Goal: Transaction & Acquisition: Purchase product/service

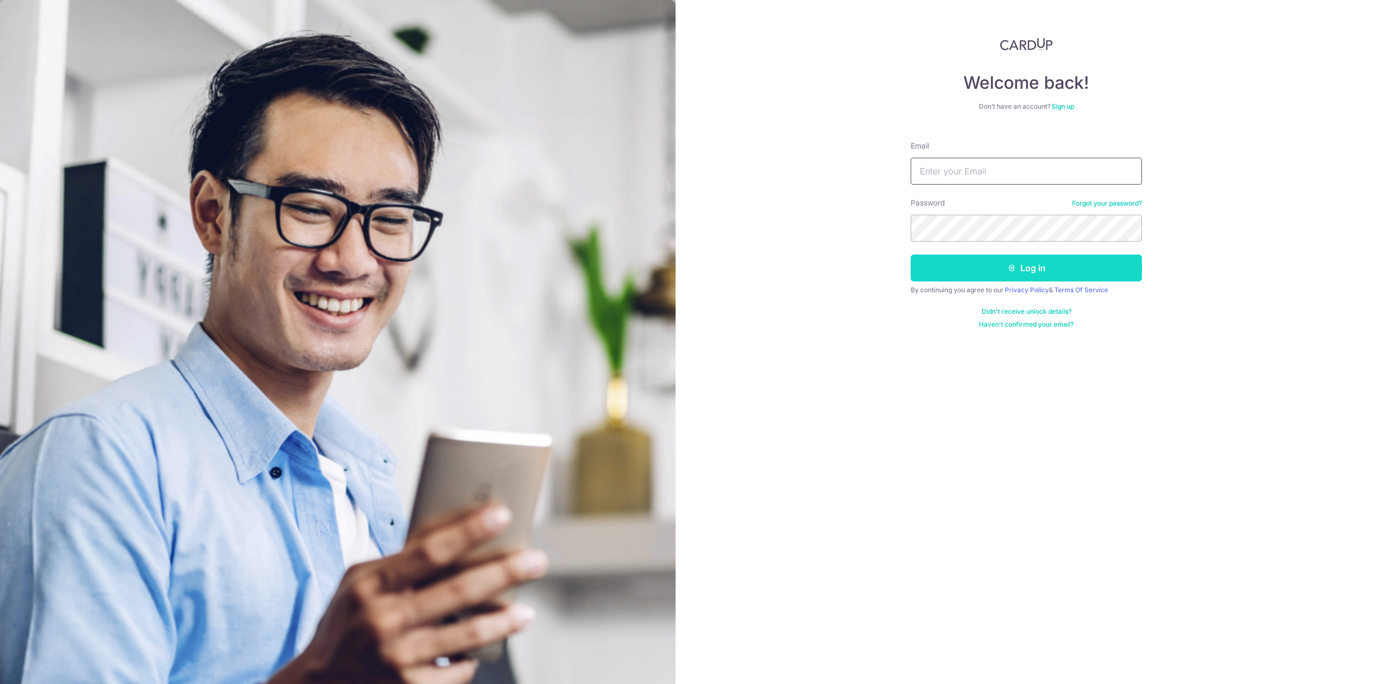
type input "patrickthng@gmail.com"
click at [1053, 270] on button "Log in" at bounding box center [1026, 267] width 231 height 27
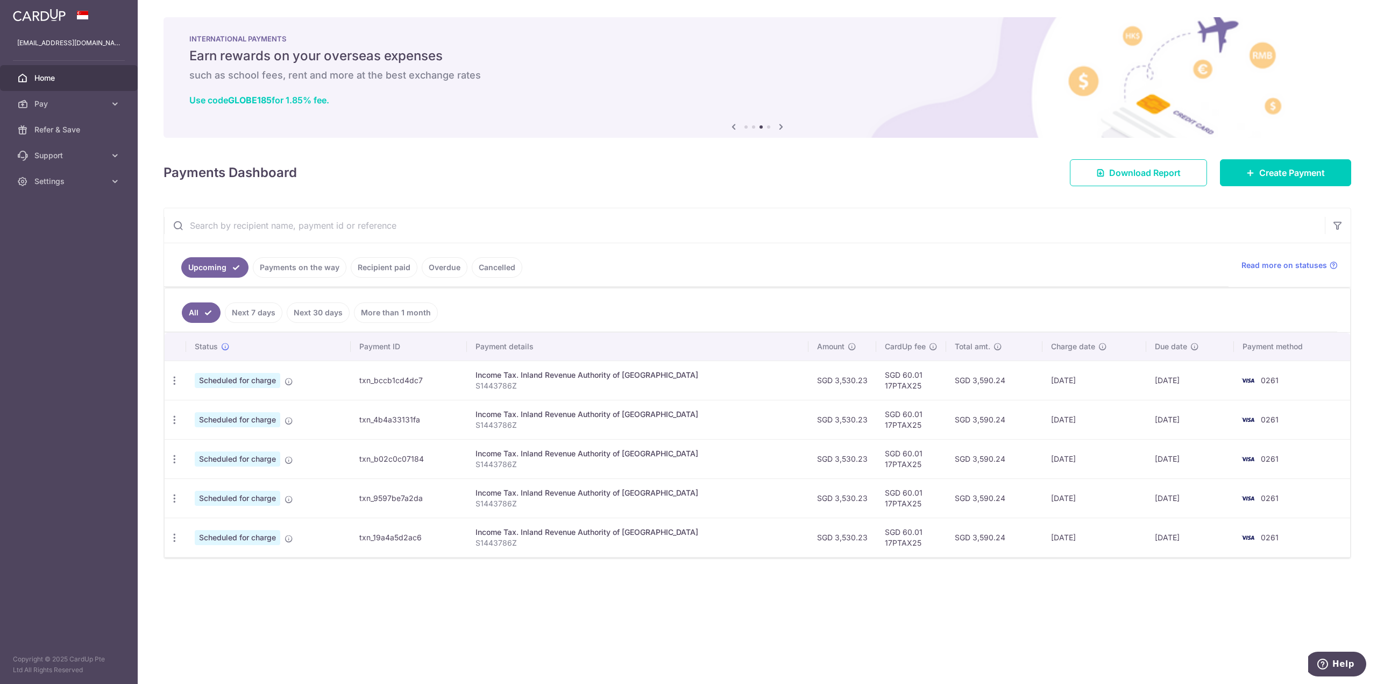
click at [377, 267] on link "Recipient paid" at bounding box center [384, 267] width 67 height 20
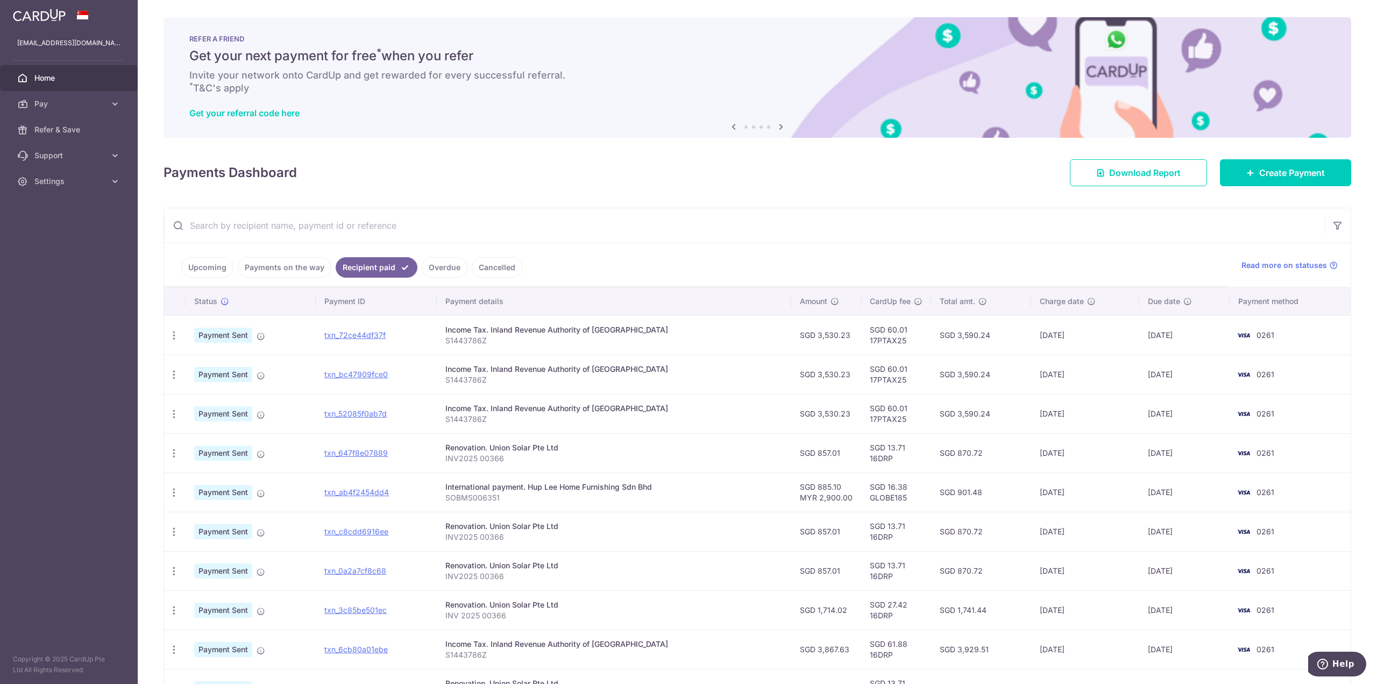
click at [442, 266] on link "Overdue" at bounding box center [445, 267] width 46 height 20
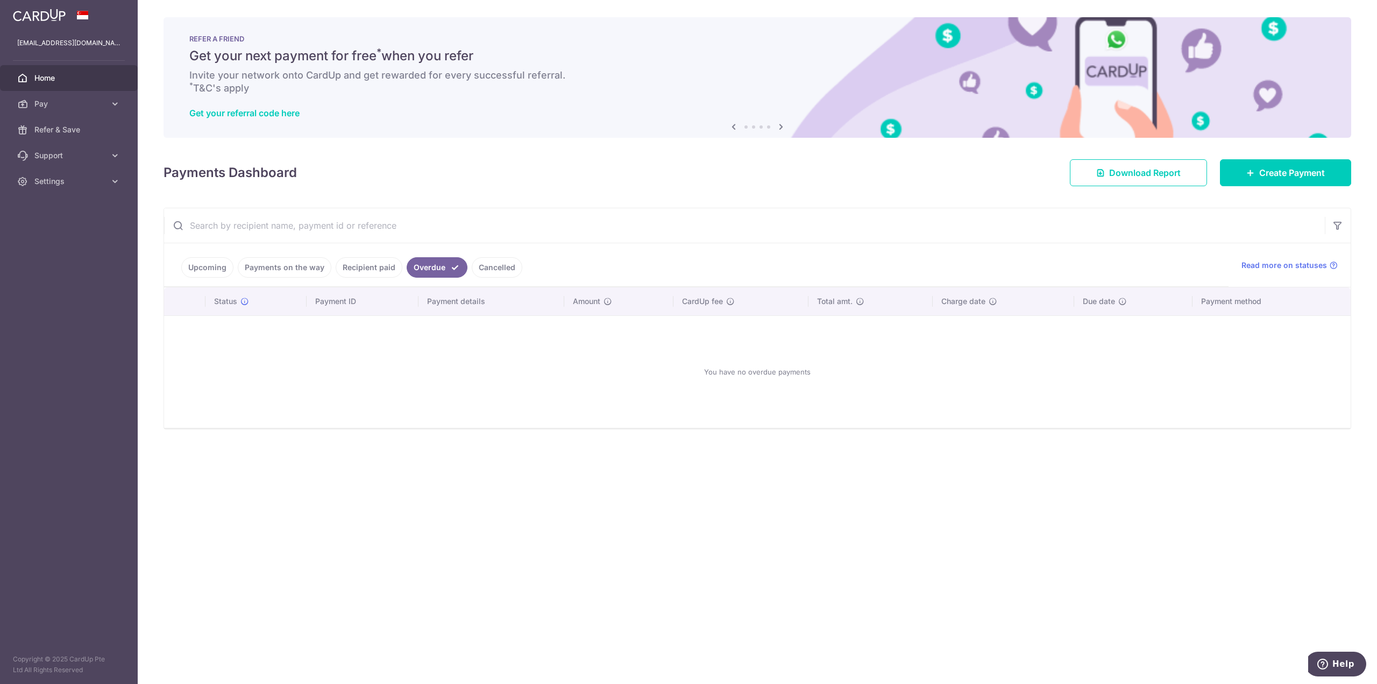
click at [363, 266] on link "Recipient paid" at bounding box center [369, 267] width 67 height 20
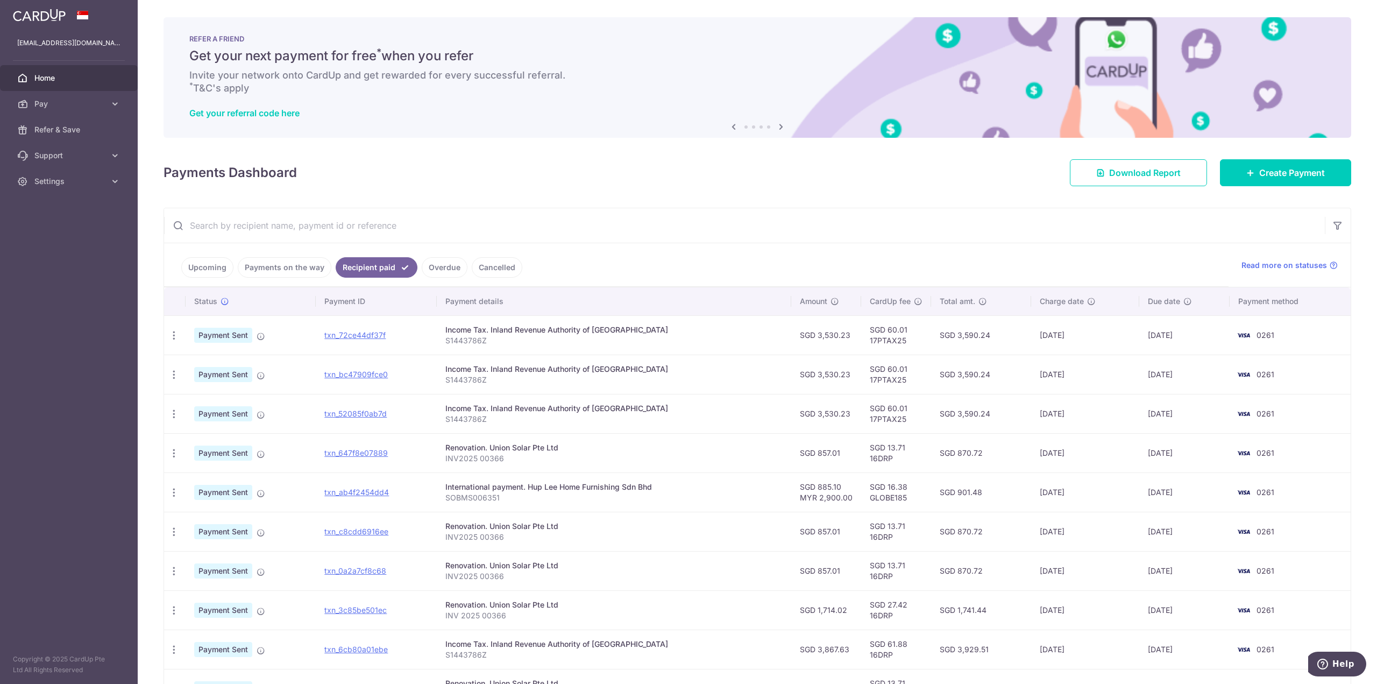
click at [307, 268] on link "Payments on the way" at bounding box center [285, 267] width 94 height 20
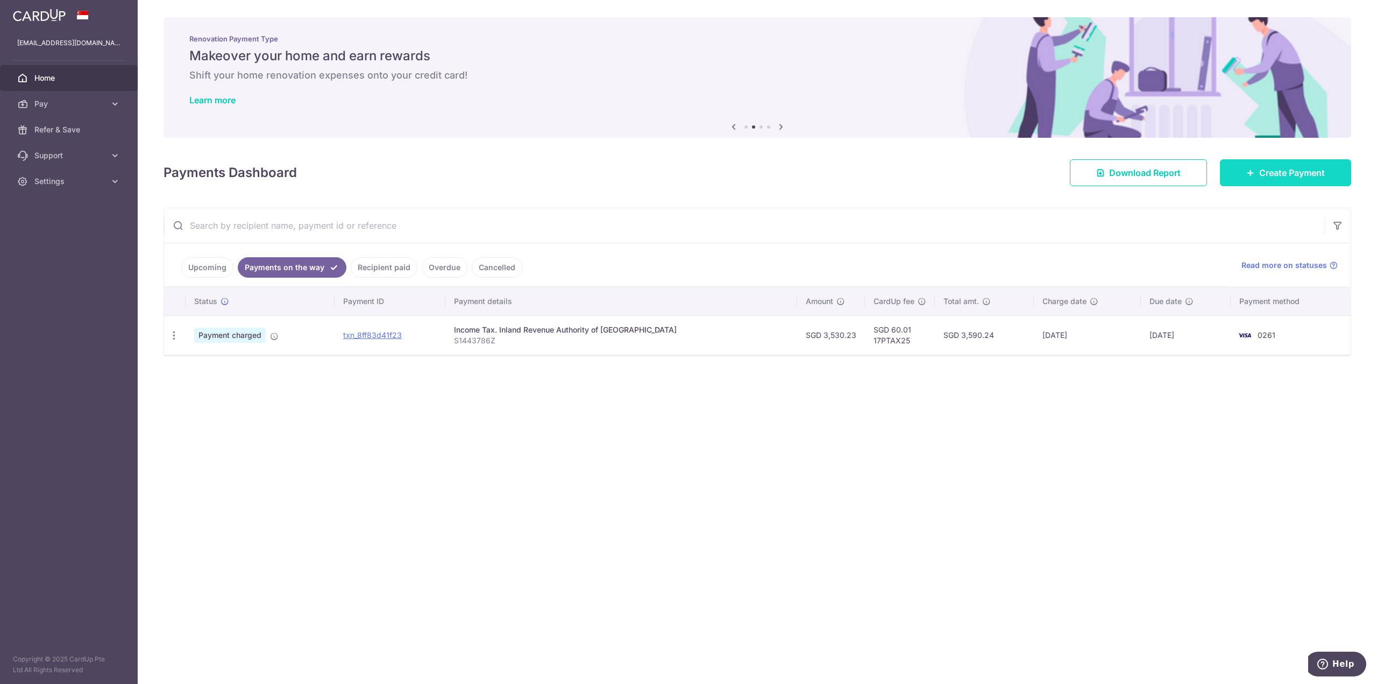
click at [1266, 171] on span "Create Payment" at bounding box center [1292, 172] width 66 height 13
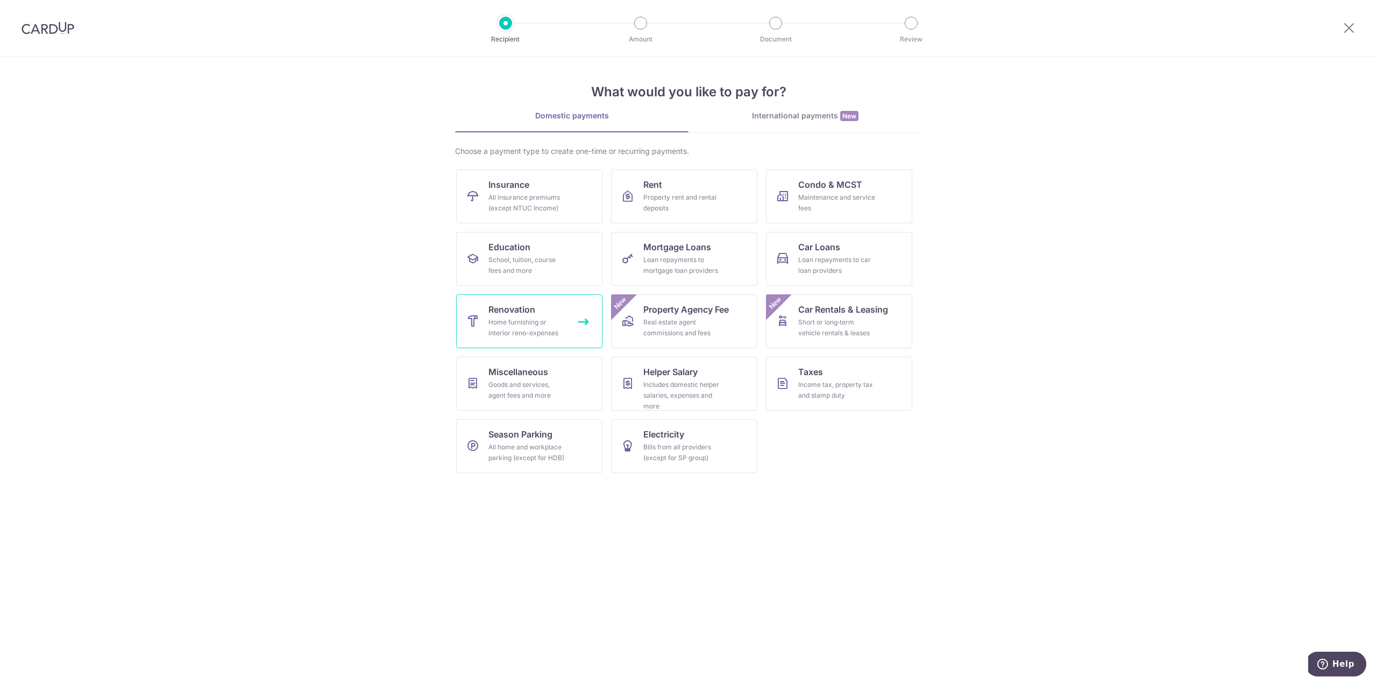
click at [528, 314] on span "Renovation" at bounding box center [512, 309] width 47 height 13
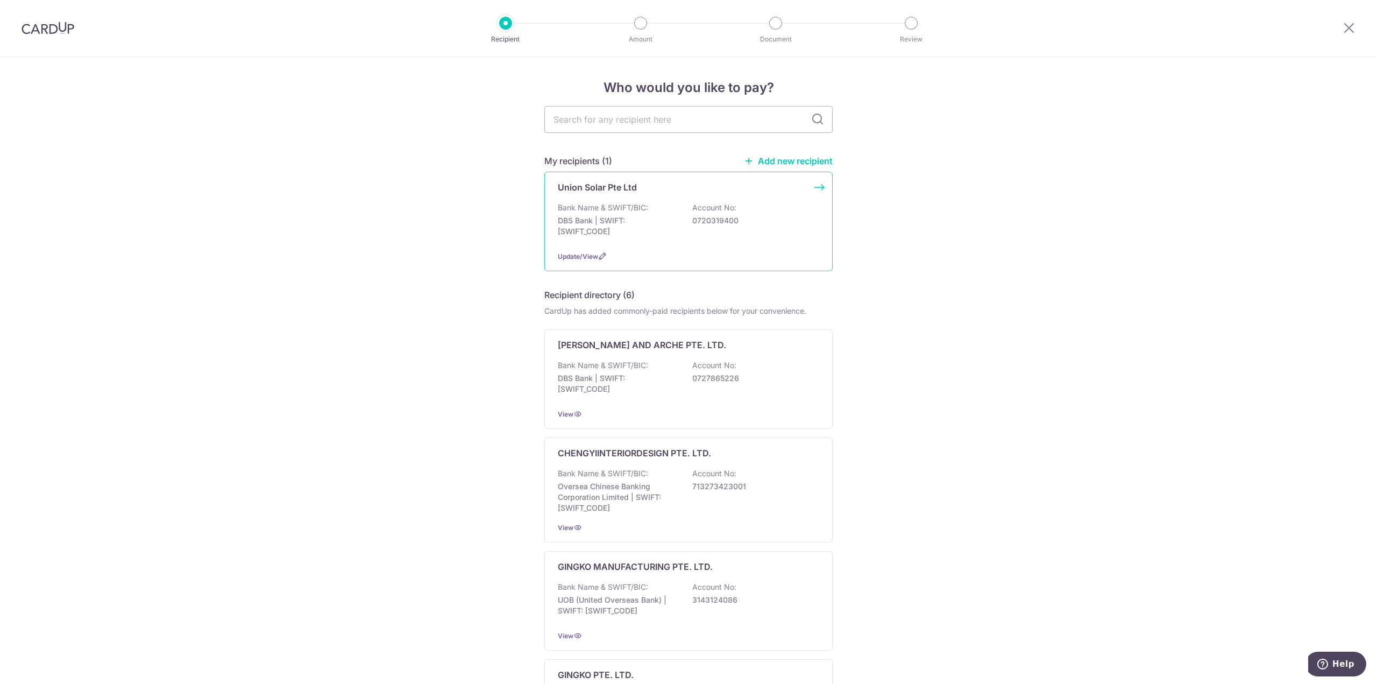
click at [683, 217] on div "Bank Name & SWIFT/BIC: DBS Bank | SWIFT: DBSSSGSGXXX Account No: 0720319400" at bounding box center [688, 222] width 261 height 40
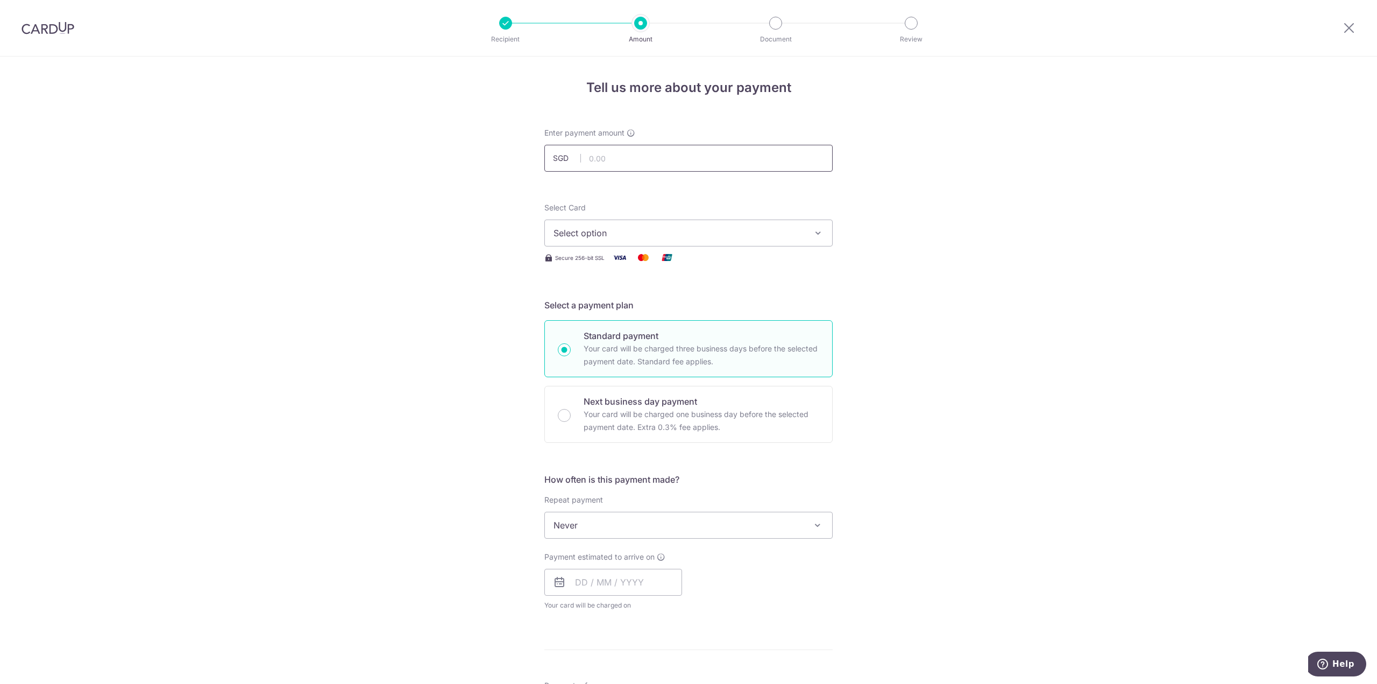
click at [639, 155] on input "text" at bounding box center [688, 158] width 288 height 27
type input "2,571.03"
click at [717, 233] on span "Select option" at bounding box center [679, 232] width 251 height 13
click at [597, 313] on span "**** 0261" at bounding box center [599, 309] width 40 height 13
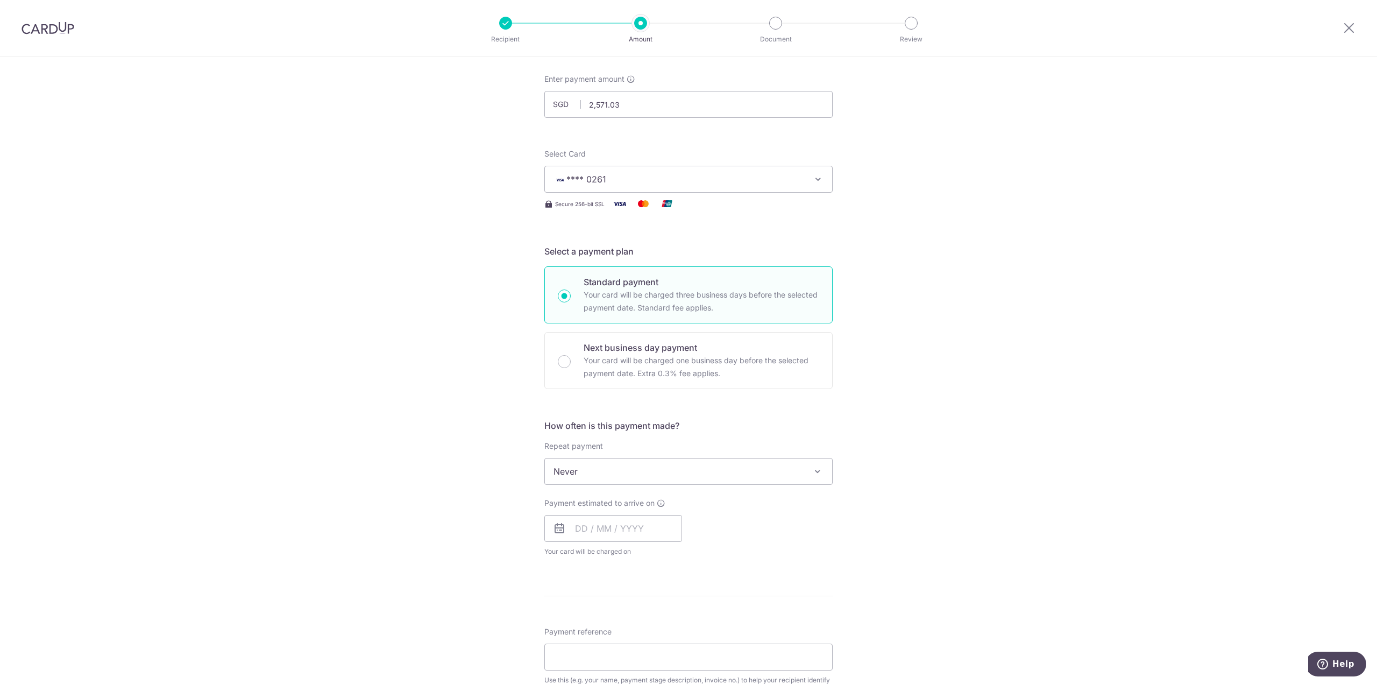
scroll to position [161, 0]
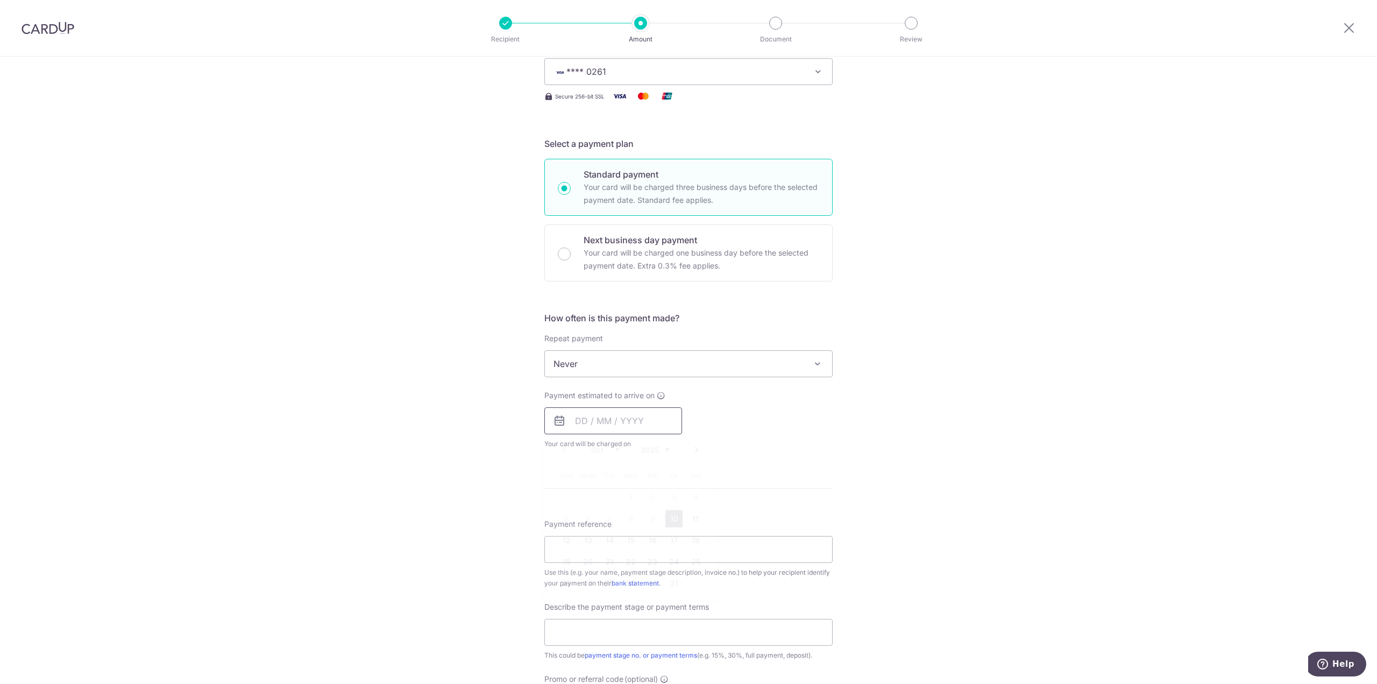
click at [632, 422] on input "text" at bounding box center [613, 420] width 138 height 27
click at [670, 519] on link "10" at bounding box center [674, 518] width 17 height 17
type input "[DATE]"
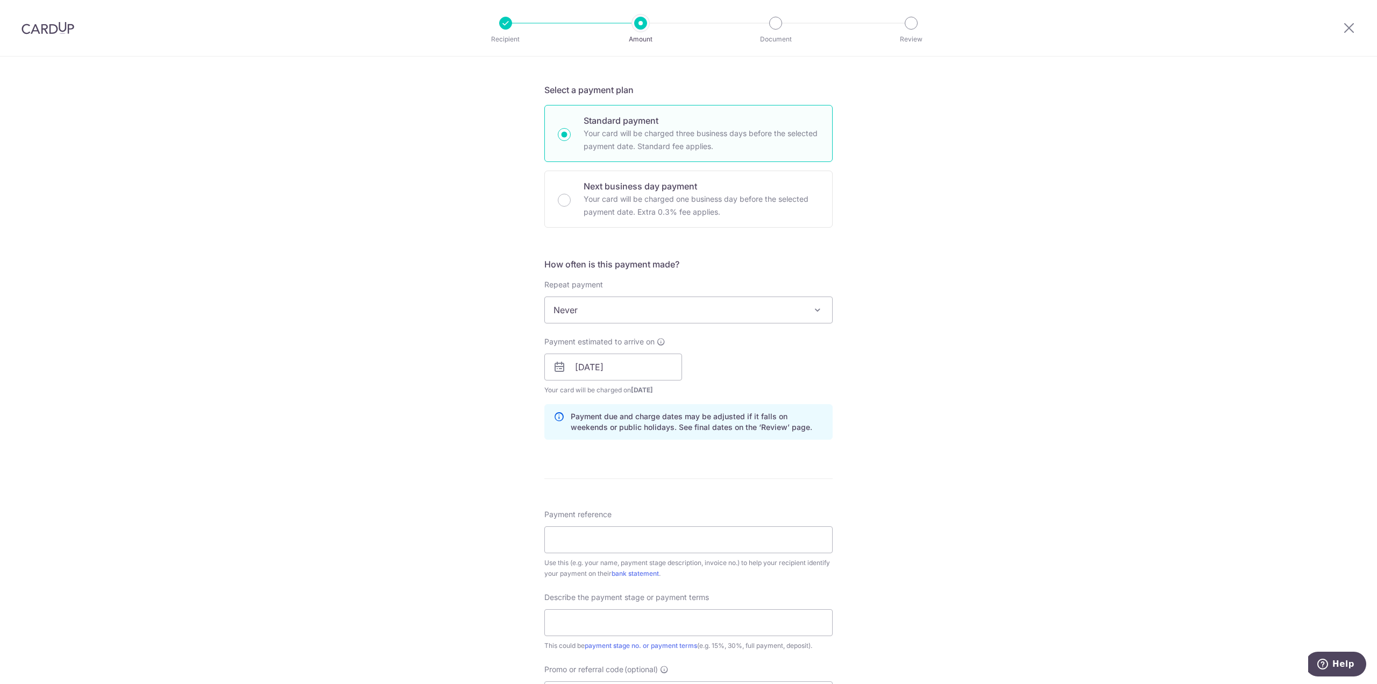
scroll to position [323, 0]
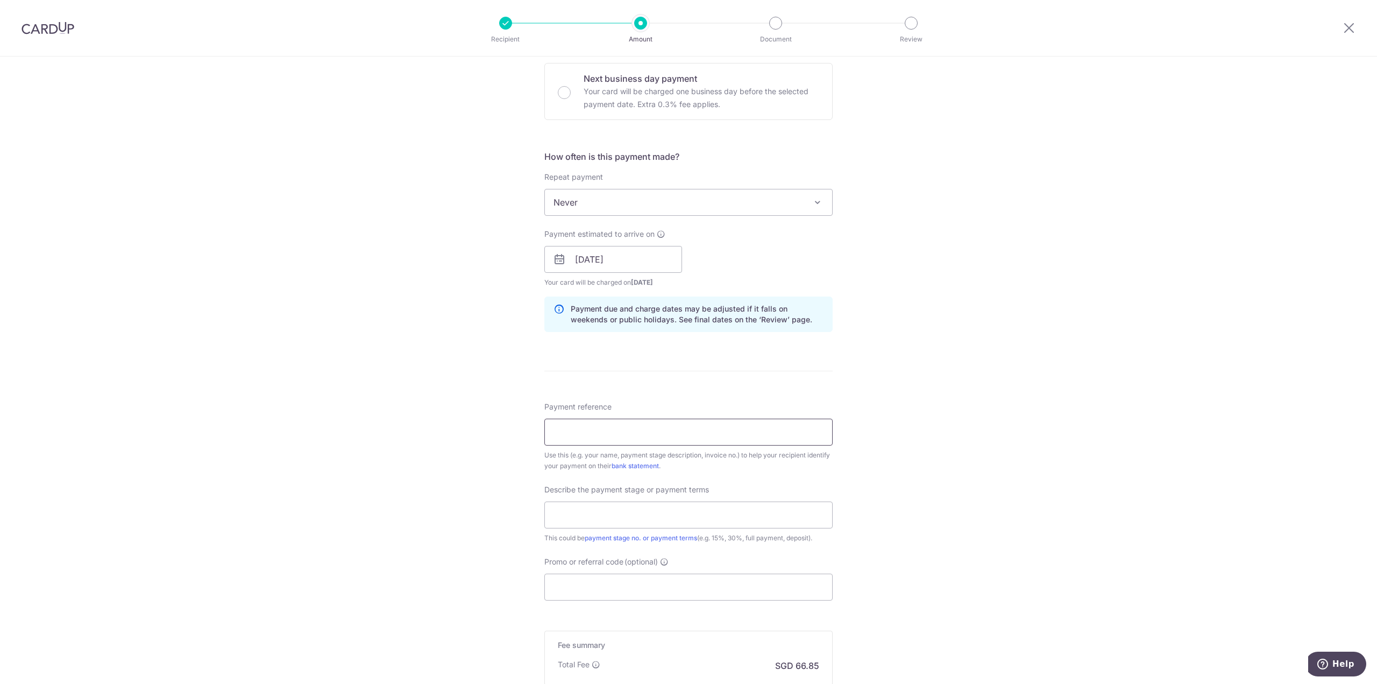
click at [725, 429] on input "Payment reference" at bounding box center [688, 432] width 288 height 27
type input "INV2025 00366"
click at [753, 503] on input "text" at bounding box center [688, 514] width 288 height 27
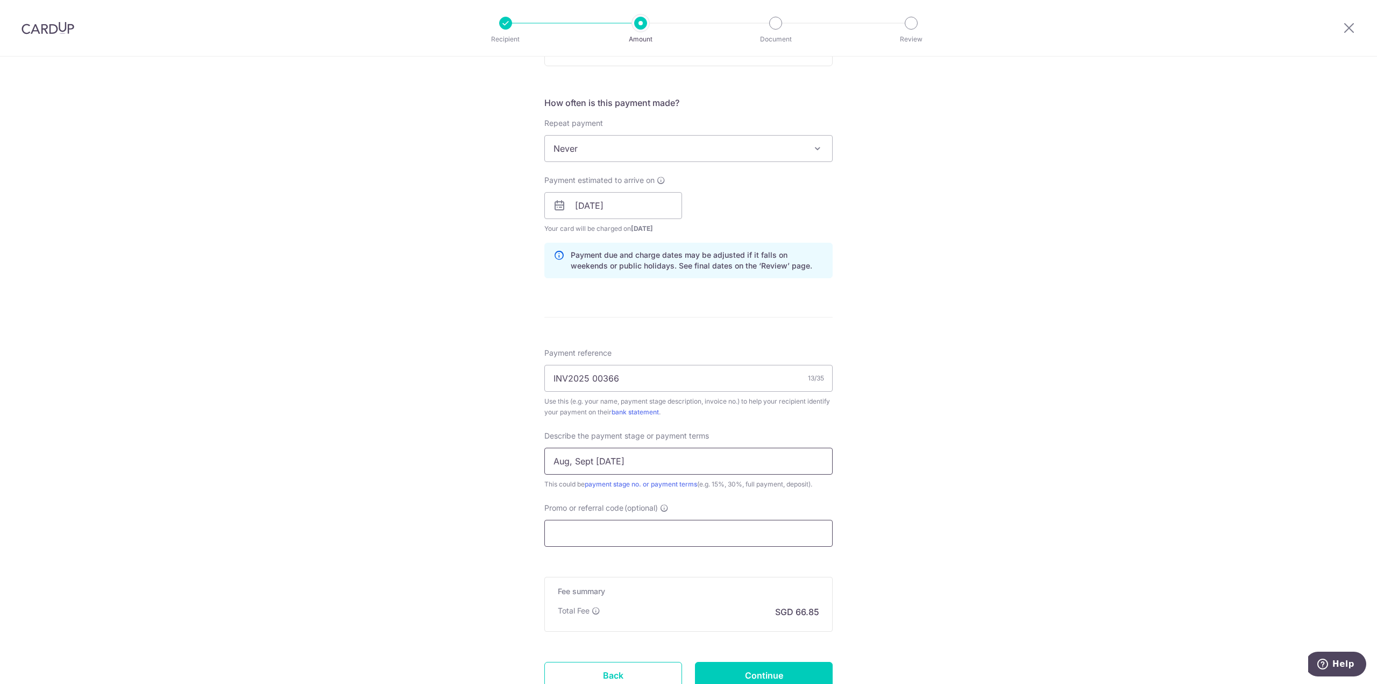
type input "Aug, Sept Oct 2025"
click at [670, 530] on input "Promo or referral code (optional)" at bounding box center [688, 533] width 288 height 27
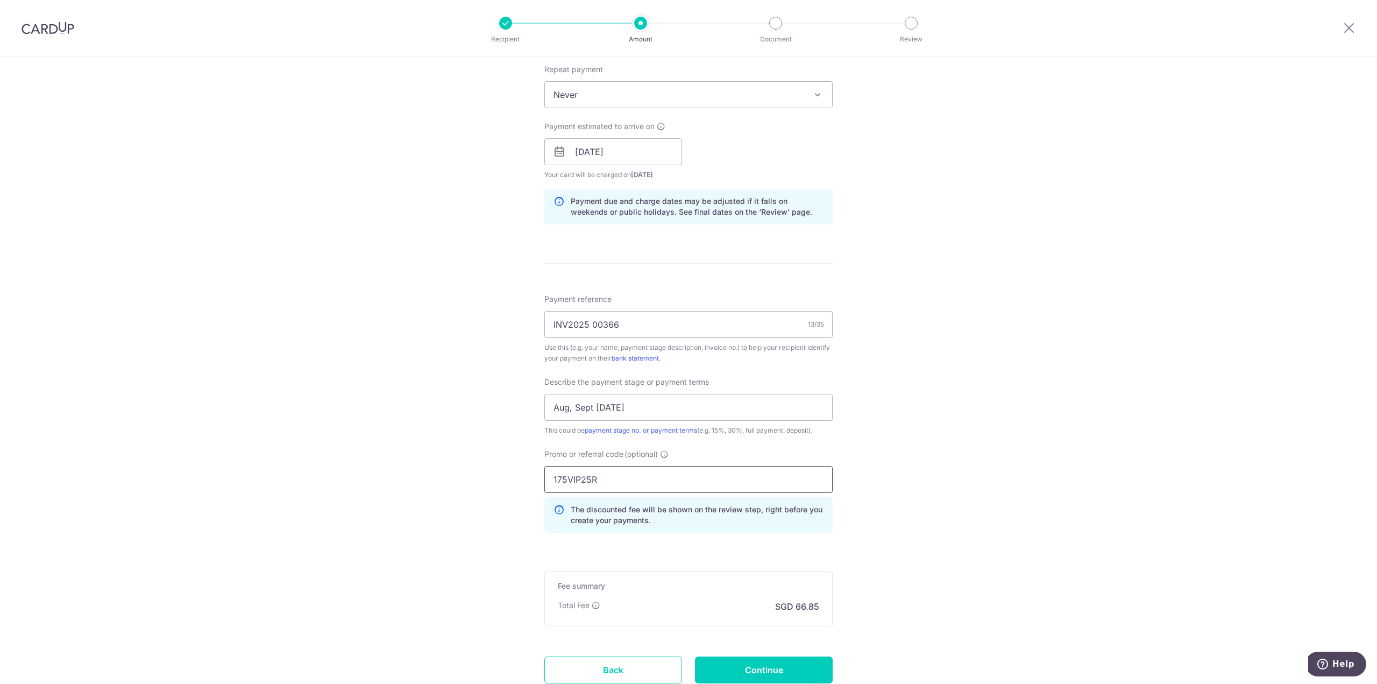
scroll to position [507, 0]
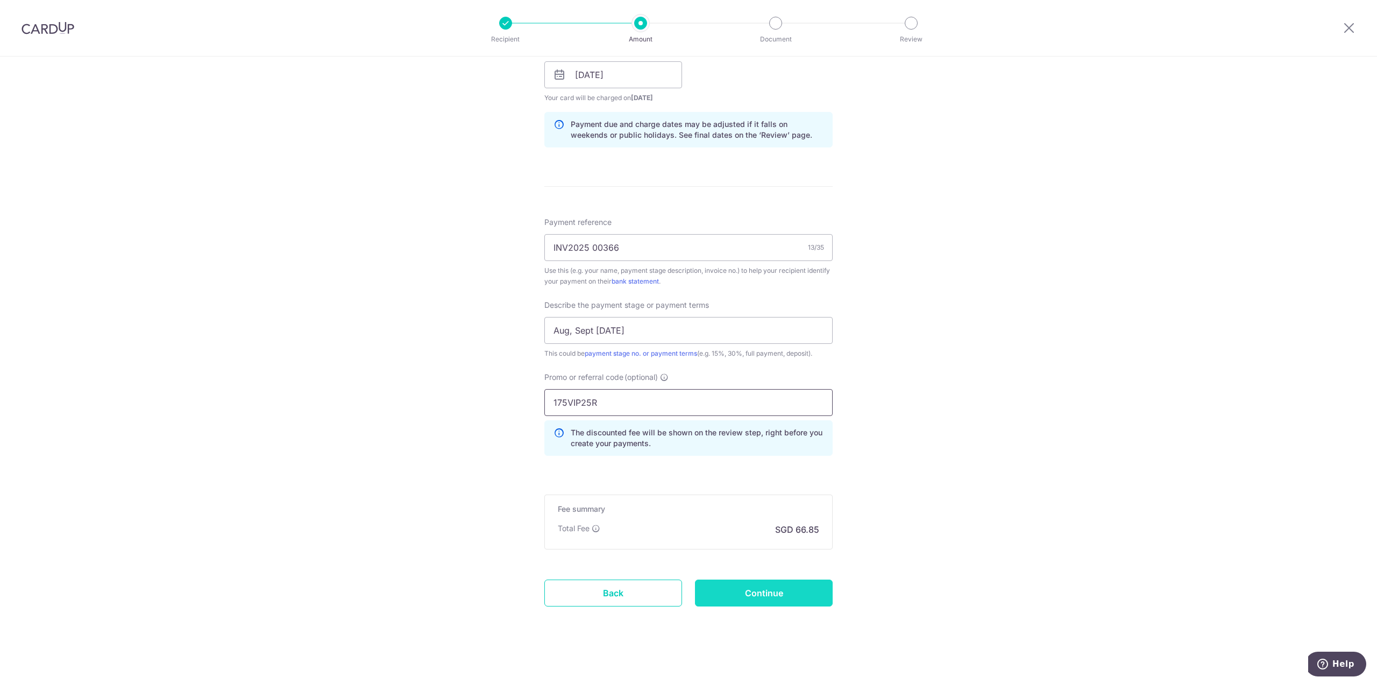
type input "175VIP25R"
click at [747, 586] on input "Continue" at bounding box center [764, 592] width 138 height 27
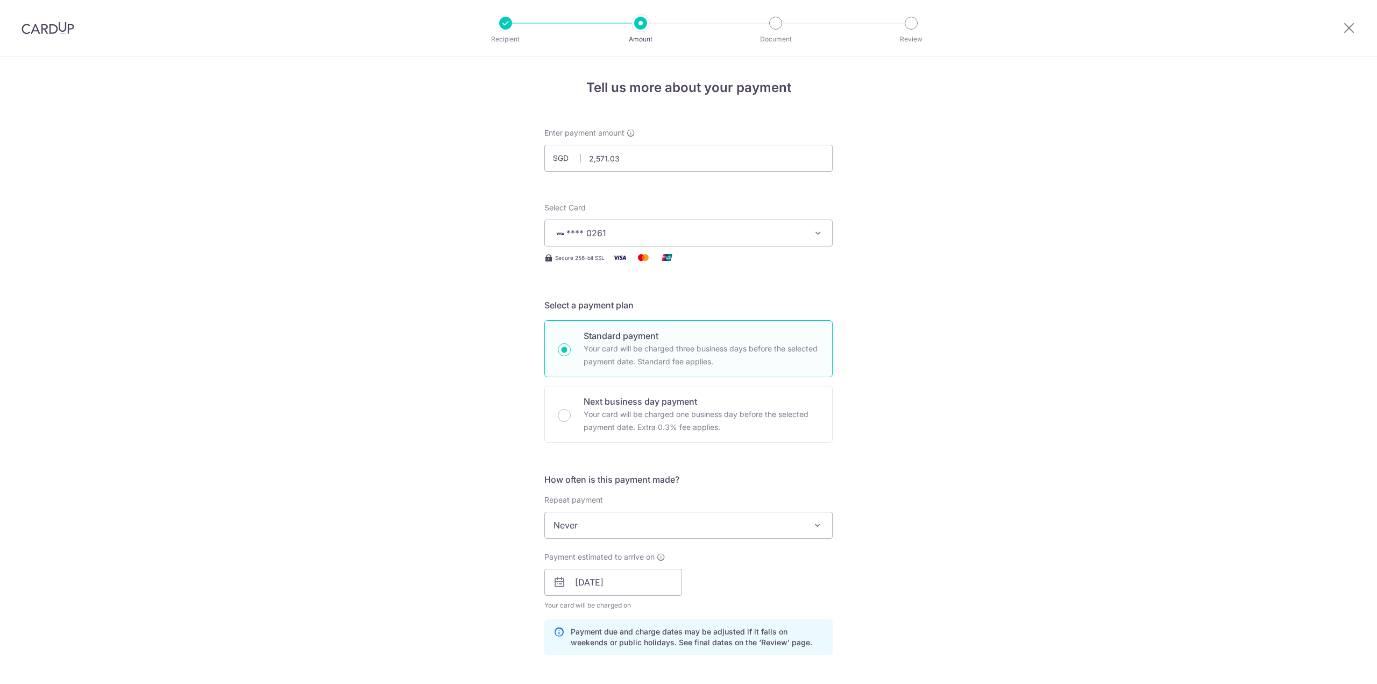
scroll to position [522, 0]
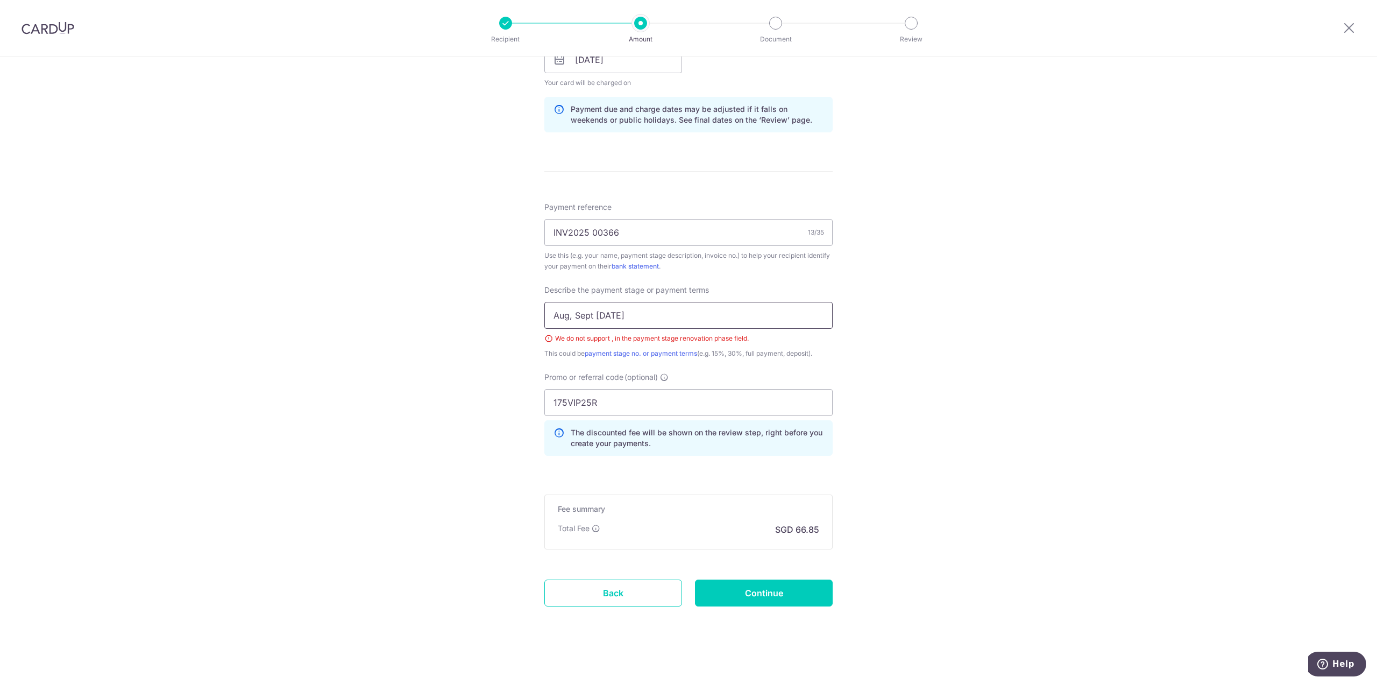
click at [673, 324] on input "Aug, Sept Oct 2025" at bounding box center [688, 315] width 288 height 27
type input "A"
type input "6,7,8"
click at [1015, 378] on div "Tell us more about your payment Enter payment amount SGD 2,571.03 2571.03 Selec…" at bounding box center [688, 110] width 1377 height 1153
click at [771, 584] on input "Continue" at bounding box center [764, 592] width 138 height 27
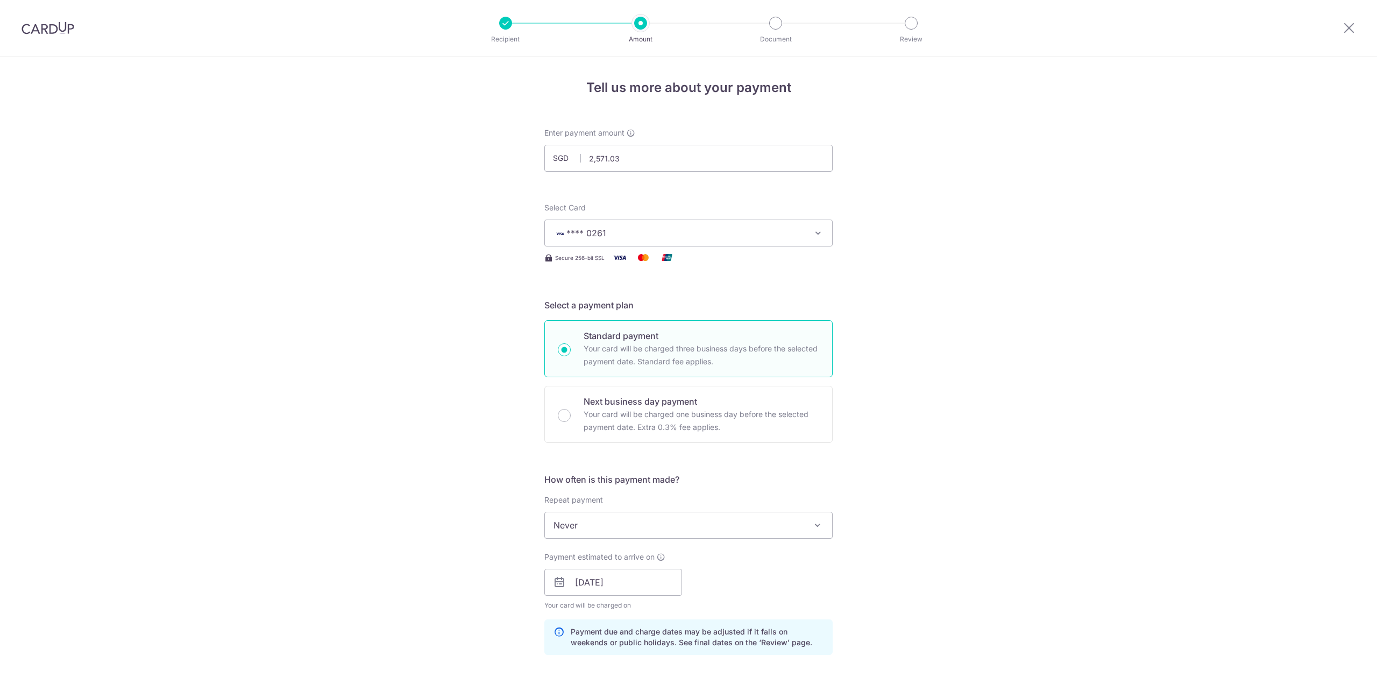
scroll to position [522, 0]
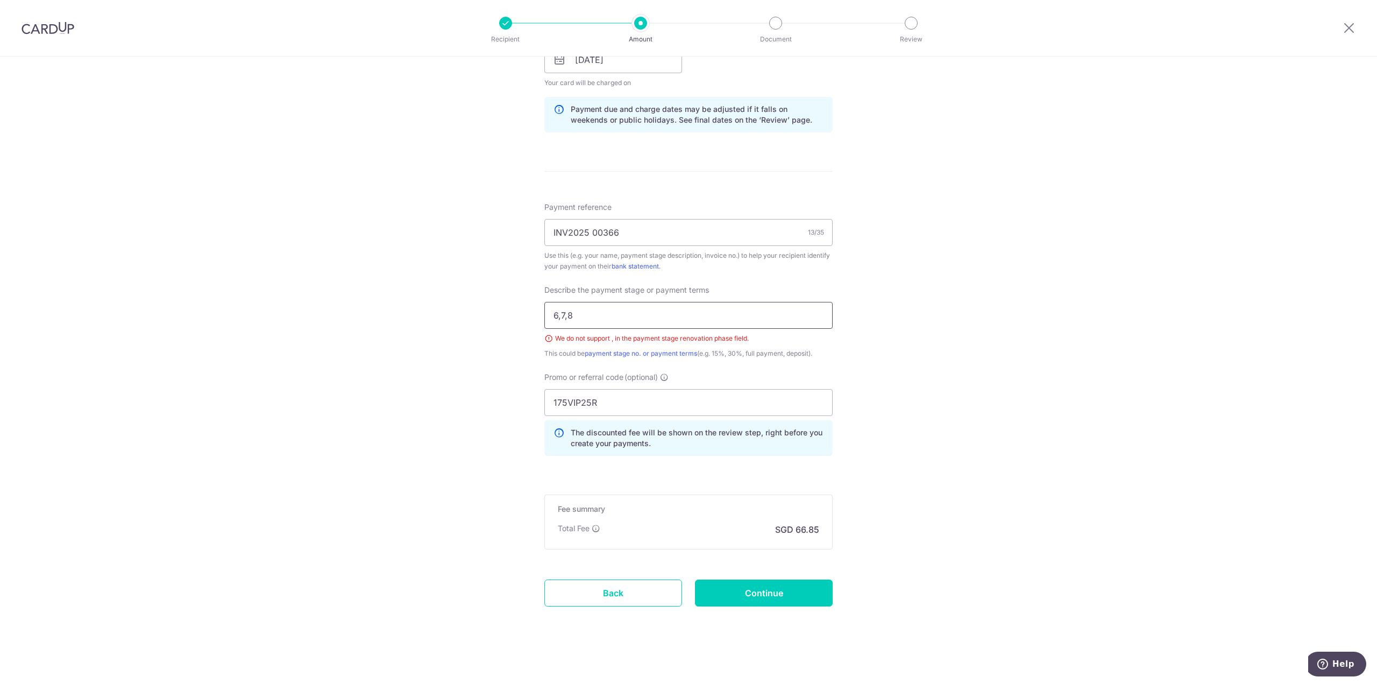
click at [700, 315] on input "6,7,8" at bounding box center [688, 315] width 288 height 27
type input "6"
click at [763, 587] on input "Continue" at bounding box center [764, 592] width 138 height 27
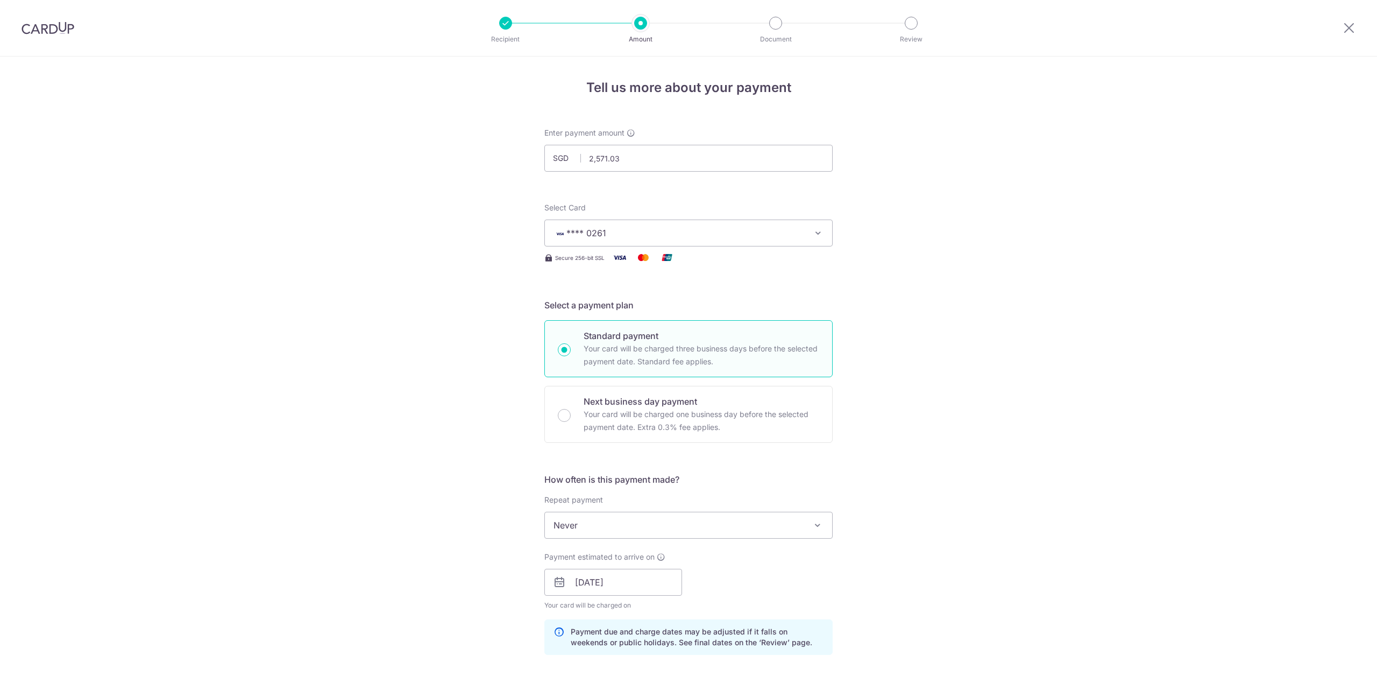
scroll to position [522, 0]
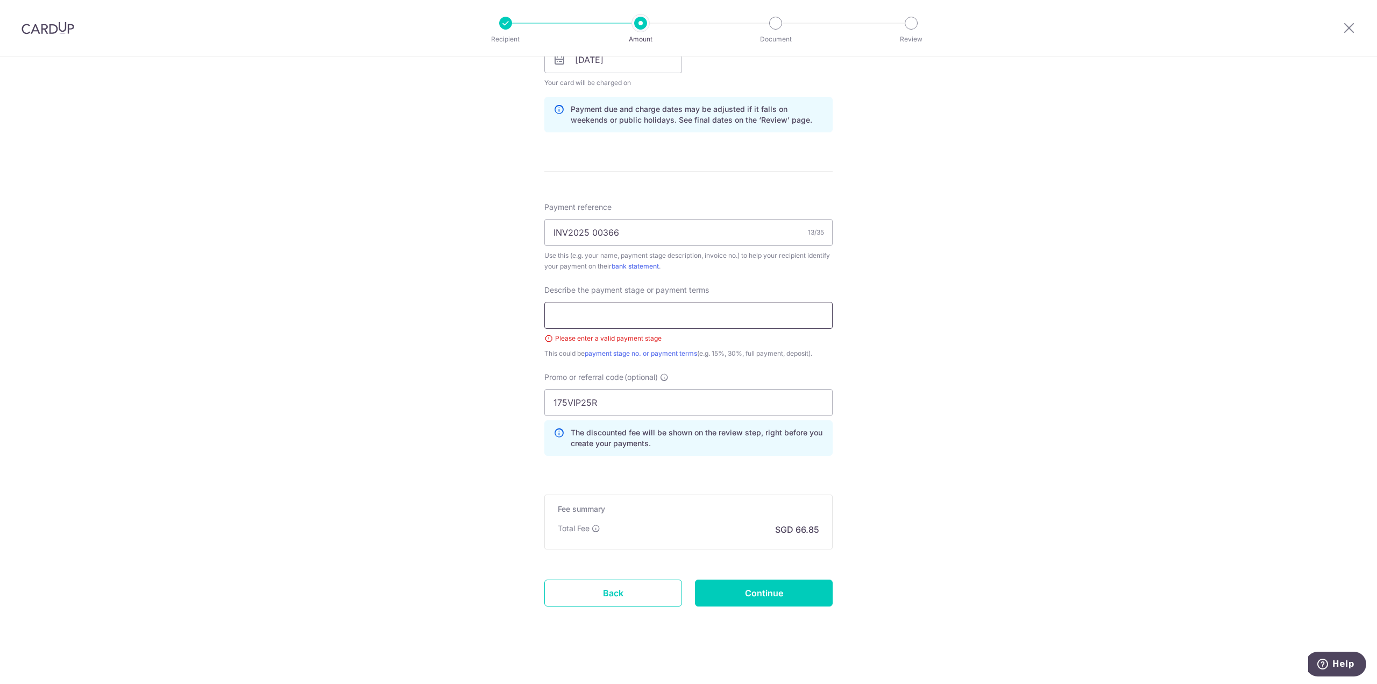
click at [771, 314] on input "text" at bounding box center [688, 315] width 288 height 27
click at [908, 310] on div "Tell us more about your payment Enter payment amount SGD 2,571.03 2571.03 Selec…" at bounding box center [688, 110] width 1377 height 1153
click at [679, 309] on input "text" at bounding box center [688, 315] width 288 height 27
type input "Partial payment"
click at [978, 325] on div "Tell us more about your payment Enter payment amount SGD 2,571.03 2571.03 Selec…" at bounding box center [688, 110] width 1377 height 1153
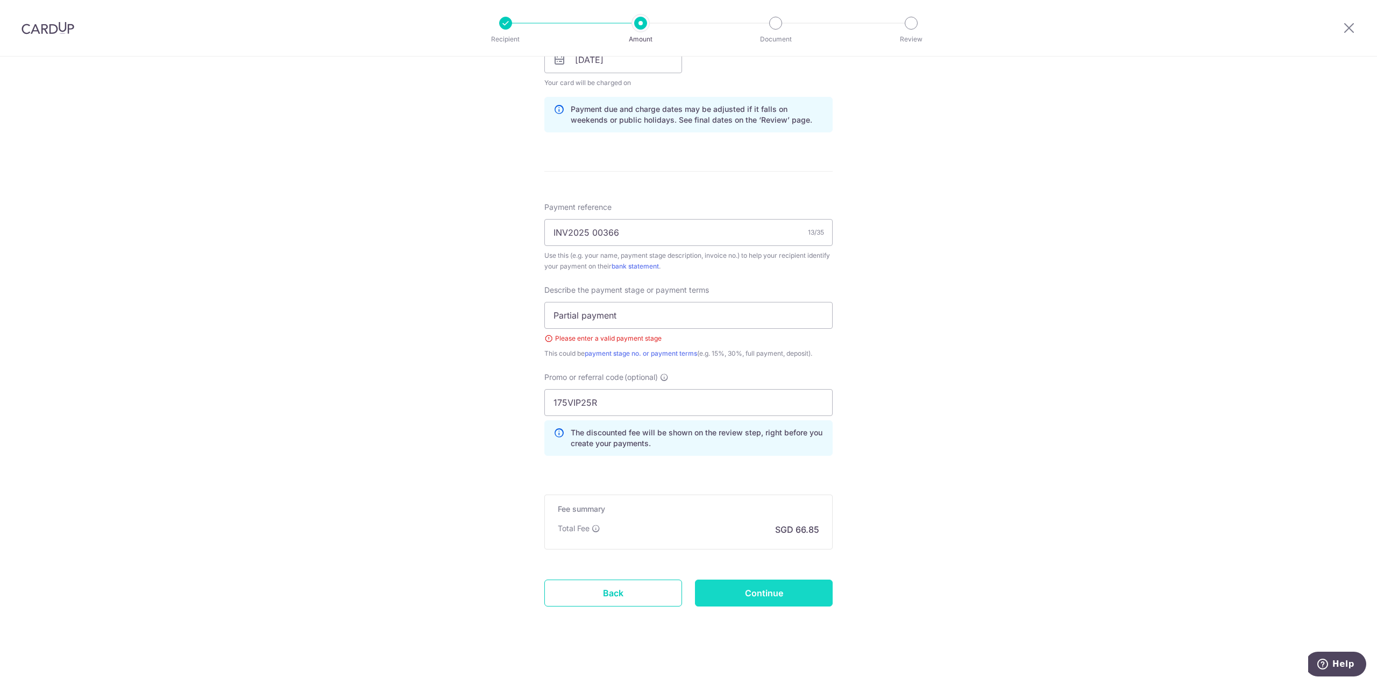
click at [780, 589] on input "Continue" at bounding box center [764, 592] width 138 height 27
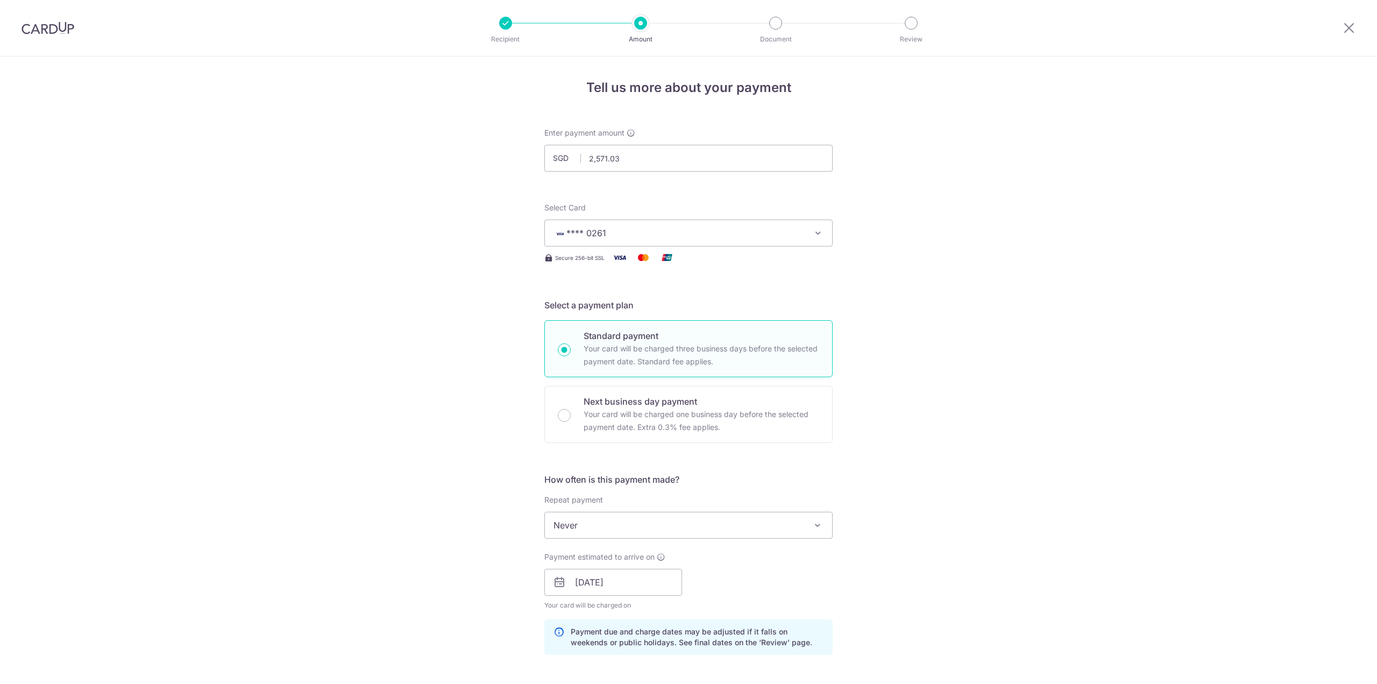
scroll to position [522, 0]
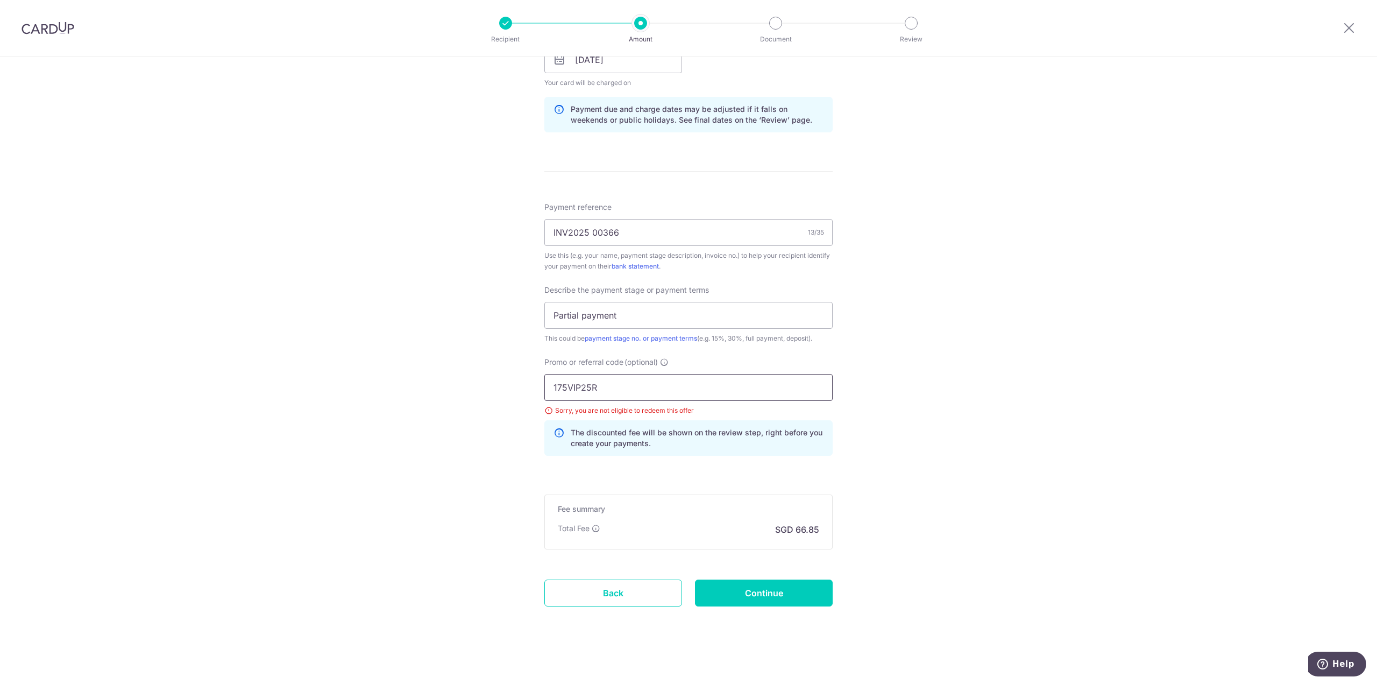
click at [747, 396] on input "175VIP25R" at bounding box center [688, 387] width 288 height 27
type input "1"
type input "D"
type input "16DRP"
click at [745, 587] on input "Continue" at bounding box center [764, 592] width 138 height 27
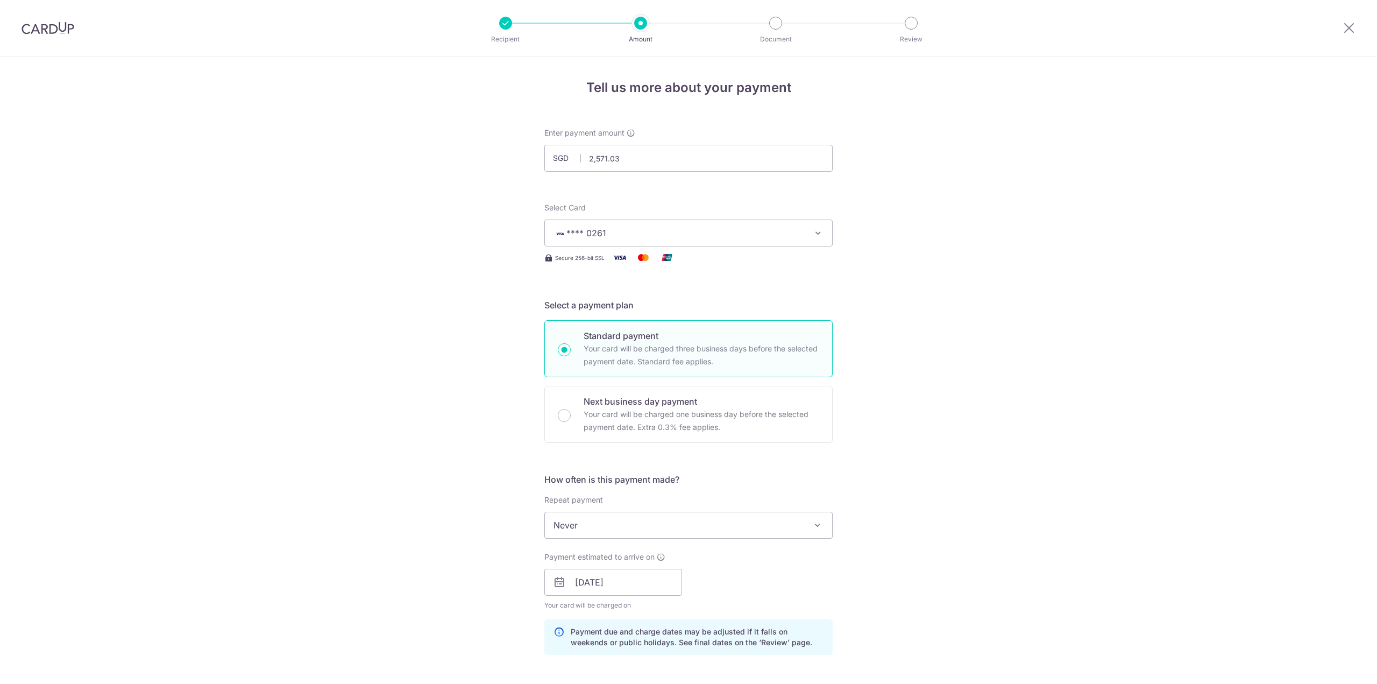
scroll to position [522, 0]
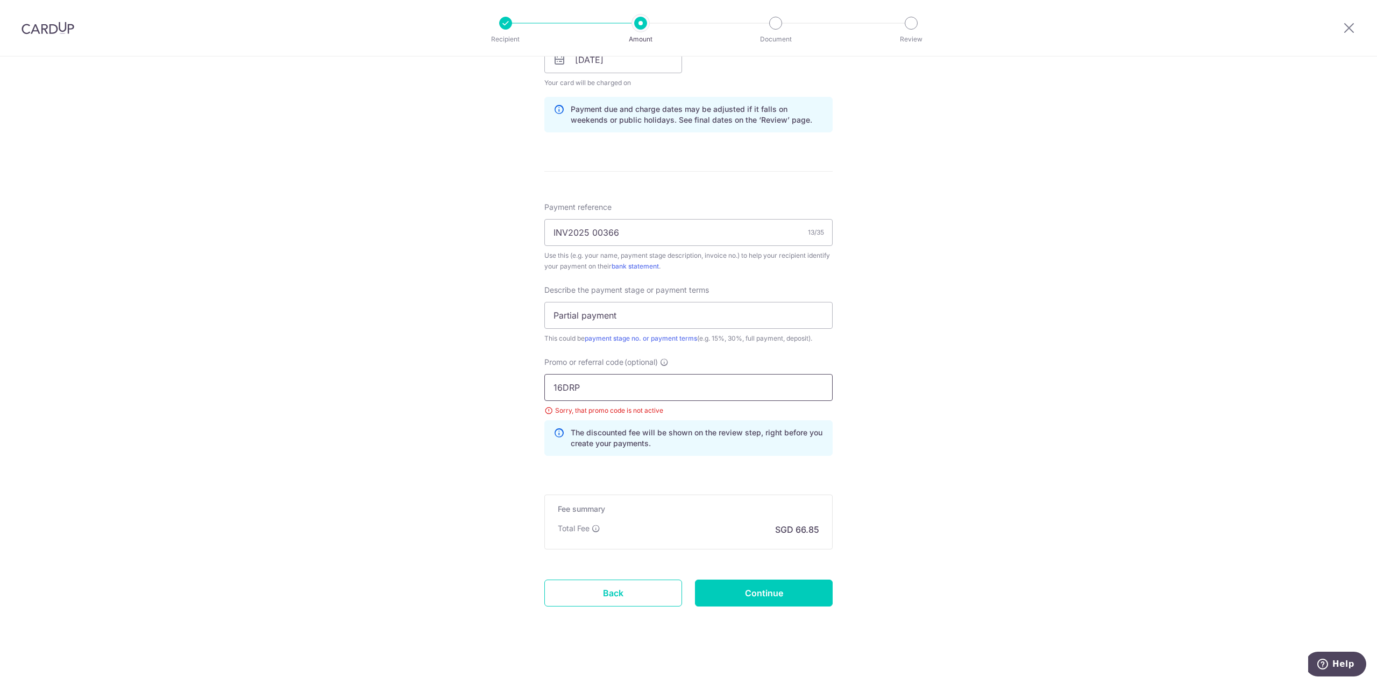
click at [655, 380] on input "16DRP" at bounding box center [688, 387] width 288 height 27
type input "1"
type input "DRP16"
click at [763, 586] on input "Continue" at bounding box center [764, 592] width 138 height 27
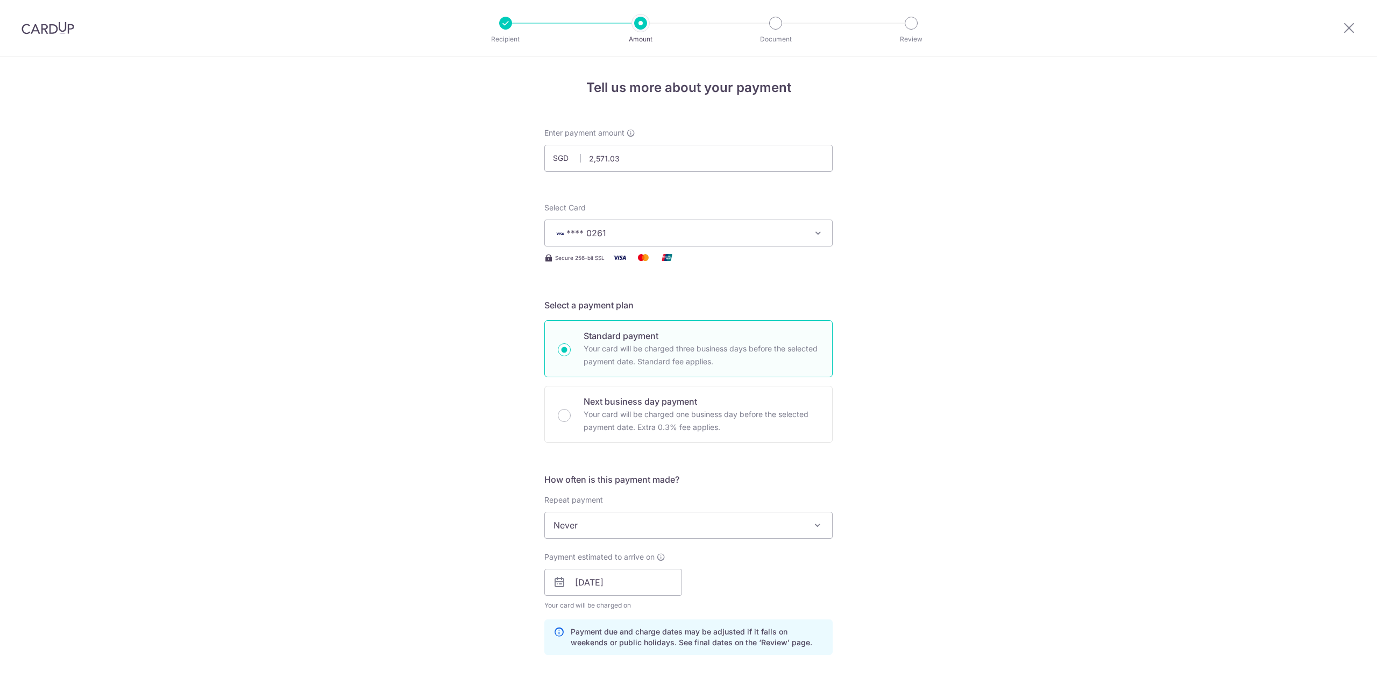
scroll to position [522, 0]
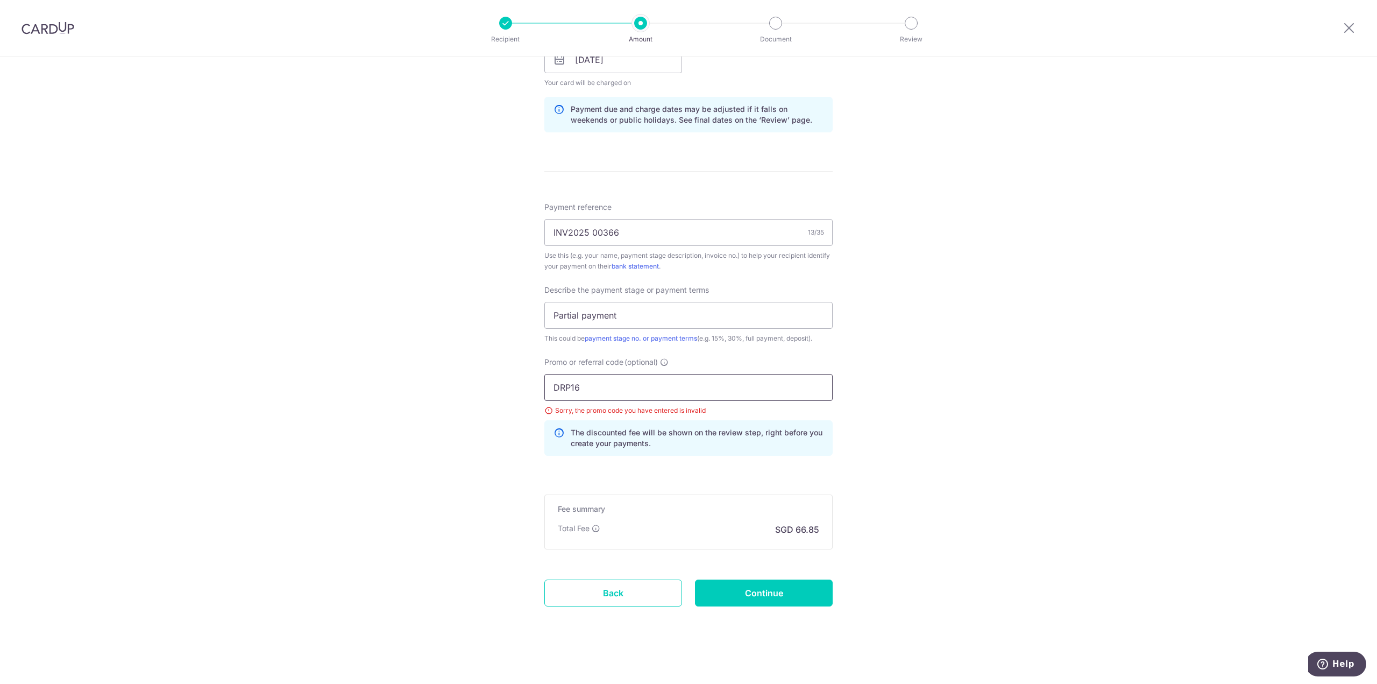
click at [691, 392] on input "DRP16" at bounding box center [688, 387] width 288 height 27
type input "D"
type input "175VIPZ5R"
click at [783, 579] on input "Continue" at bounding box center [764, 592] width 138 height 27
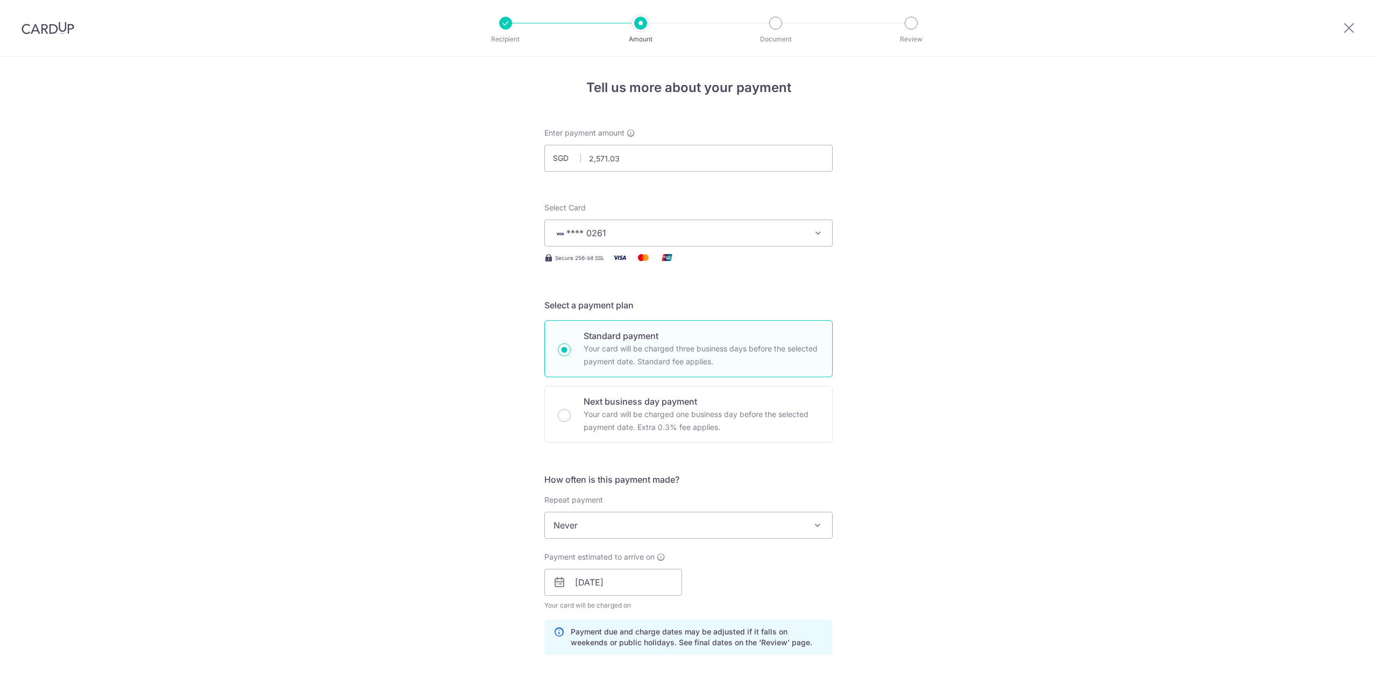
scroll to position [522, 0]
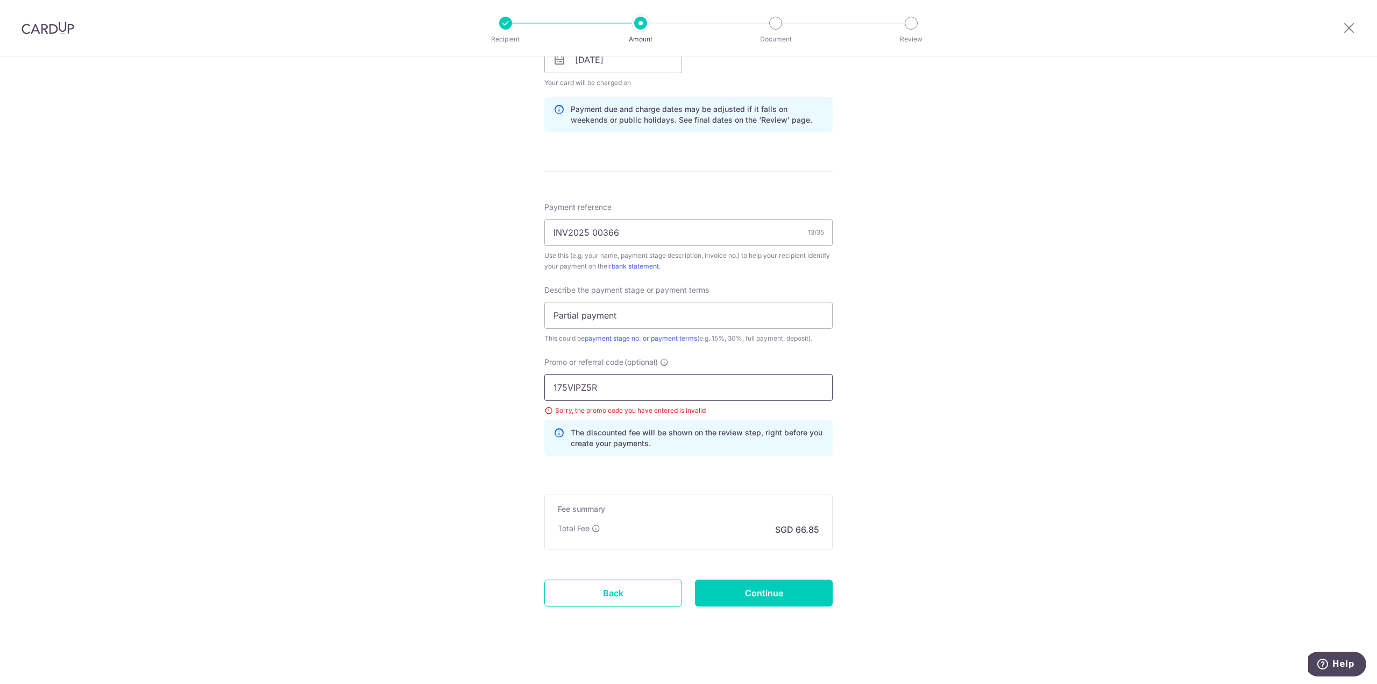
click at [583, 385] on input "175VIPZ5R" at bounding box center [688, 387] width 288 height 27
type input "175VIP25R"
click at [762, 590] on input "Continue" at bounding box center [764, 592] width 138 height 27
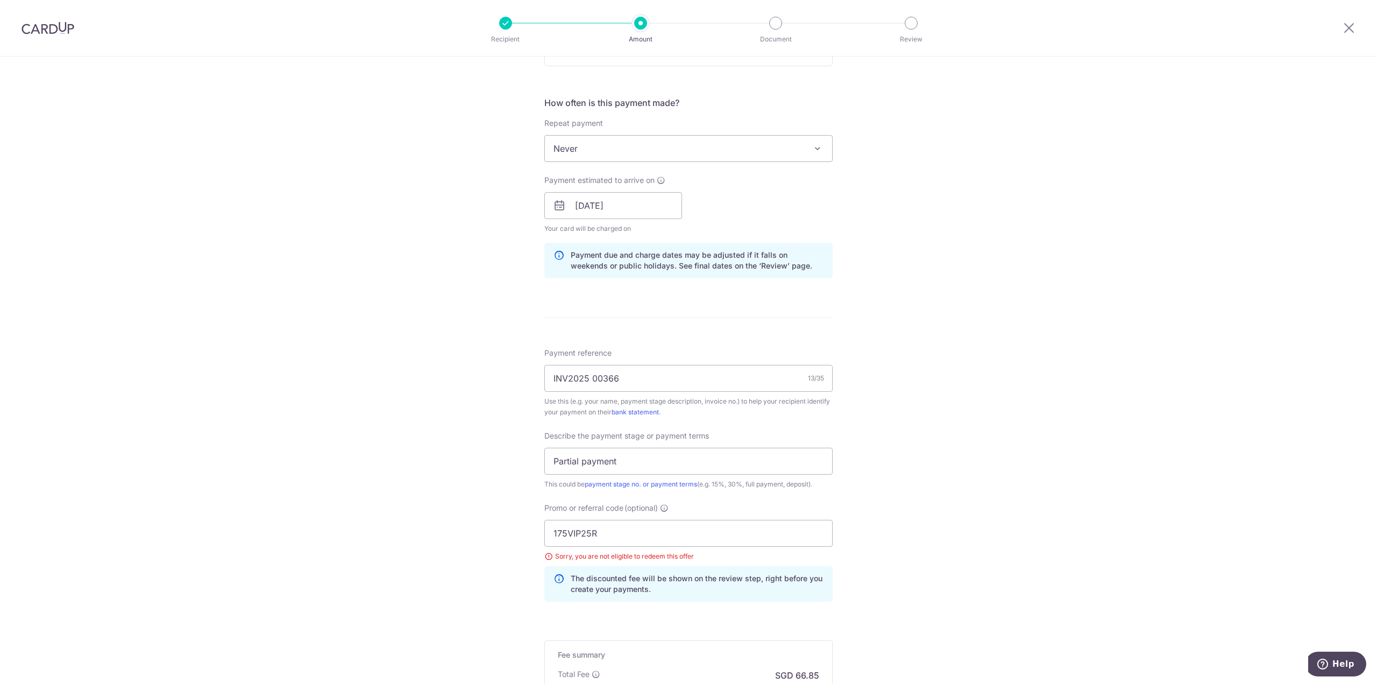
scroll to position [522, 0]
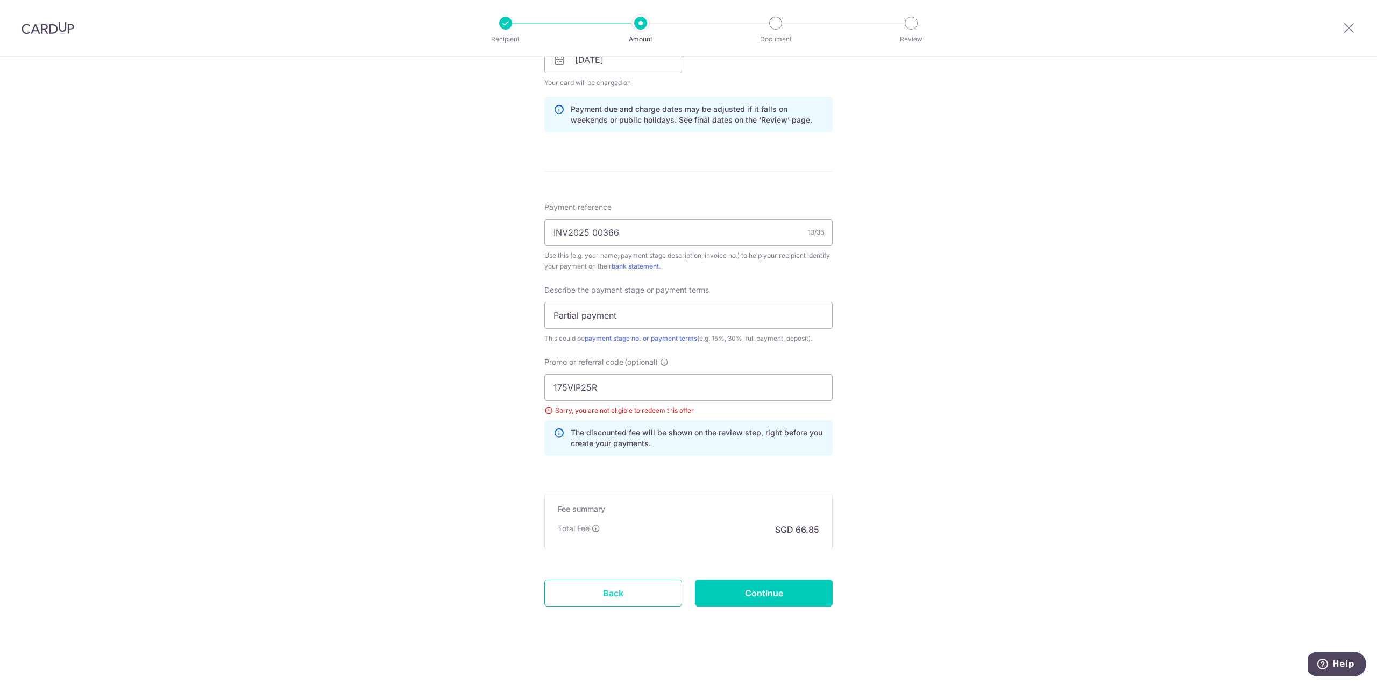
drag, startPoint x: 606, startPoint y: 584, endPoint x: 749, endPoint y: 44, distance: 559.2
click at [606, 584] on link "Back" at bounding box center [613, 592] width 138 height 27
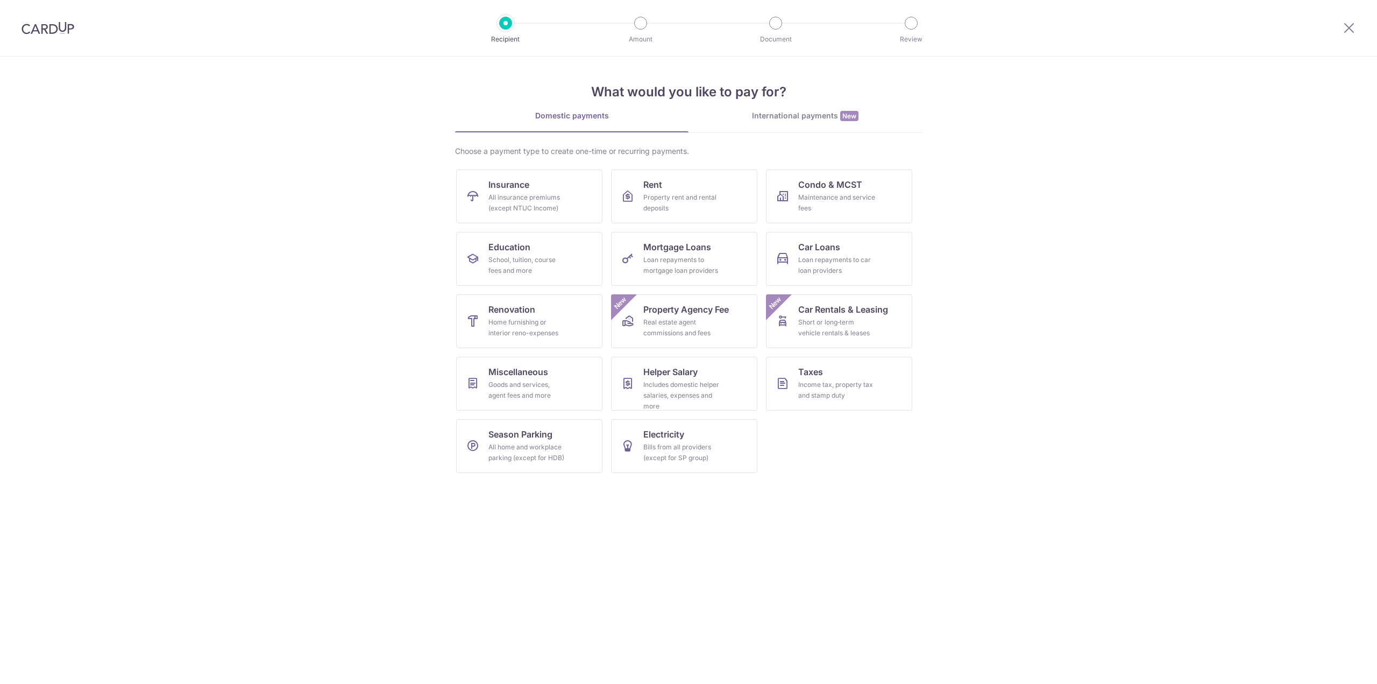
click at [403, 315] on section "What would you like to pay for? Domestic payments International payments New Ch…" at bounding box center [688, 369] width 1377 height 627
